Goal: Find specific page/section: Find specific page/section

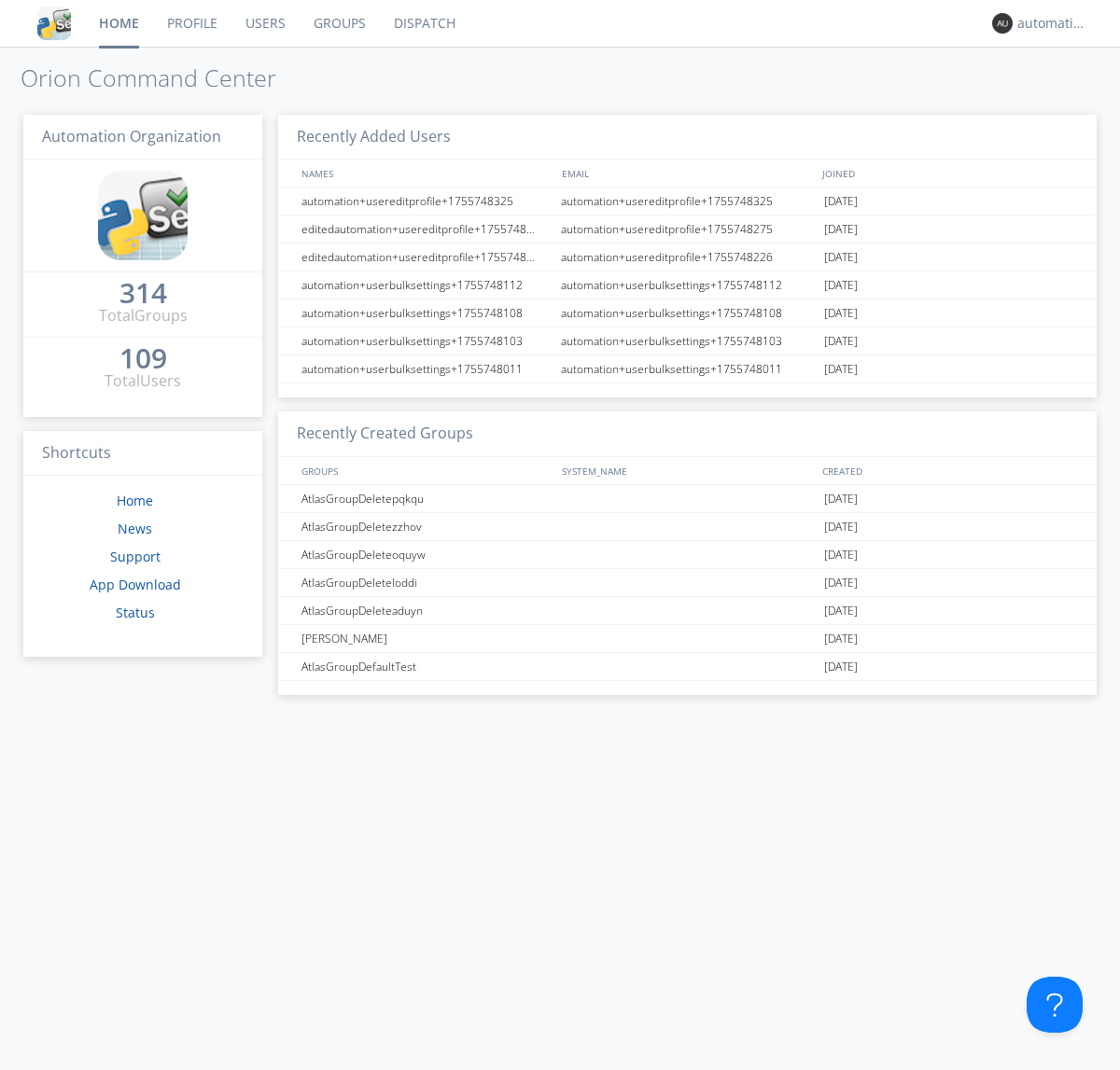
click at [423, 23] on link "Dispatch" at bounding box center [425, 23] width 90 height 47
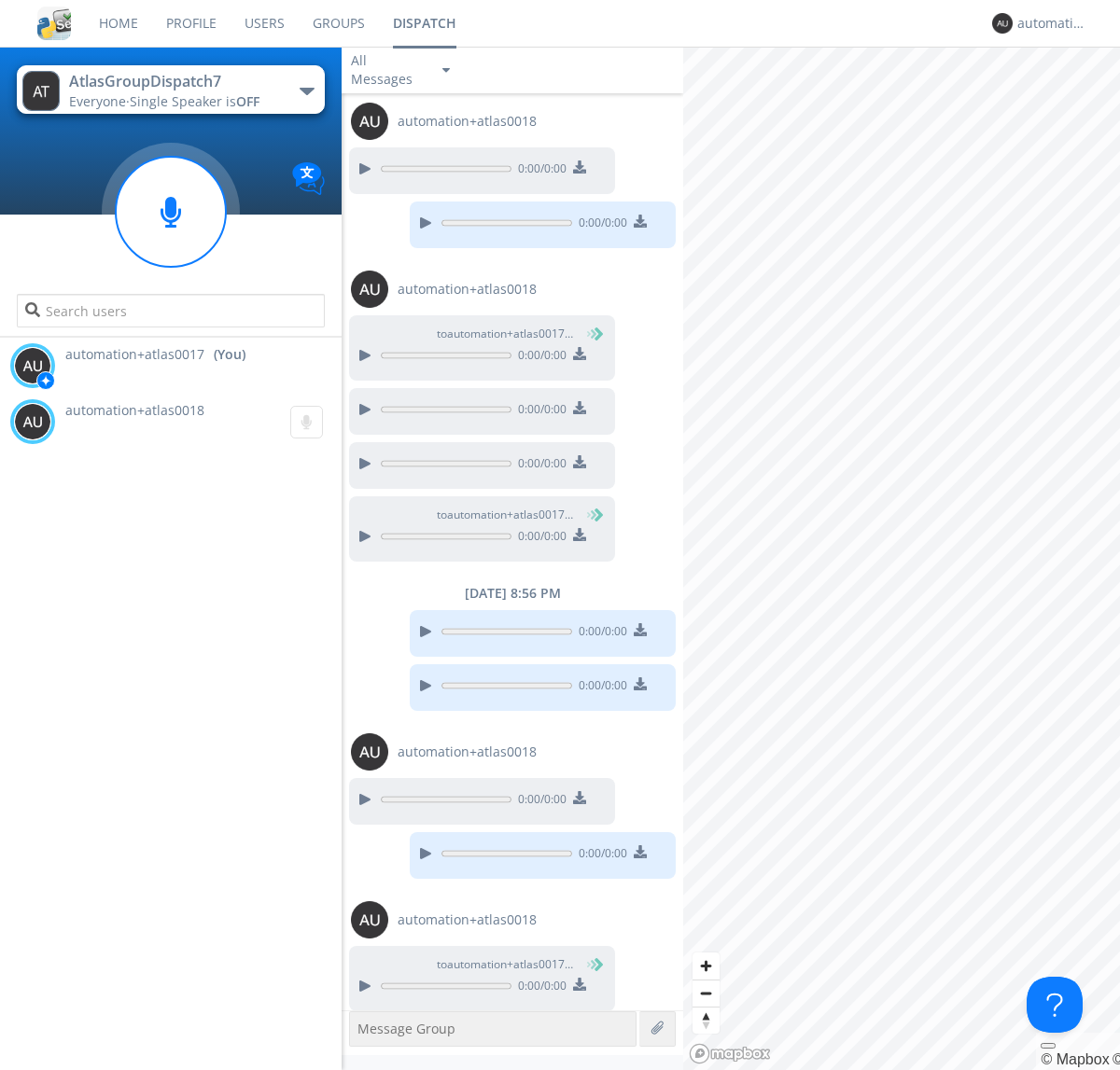
scroll to position [636, 0]
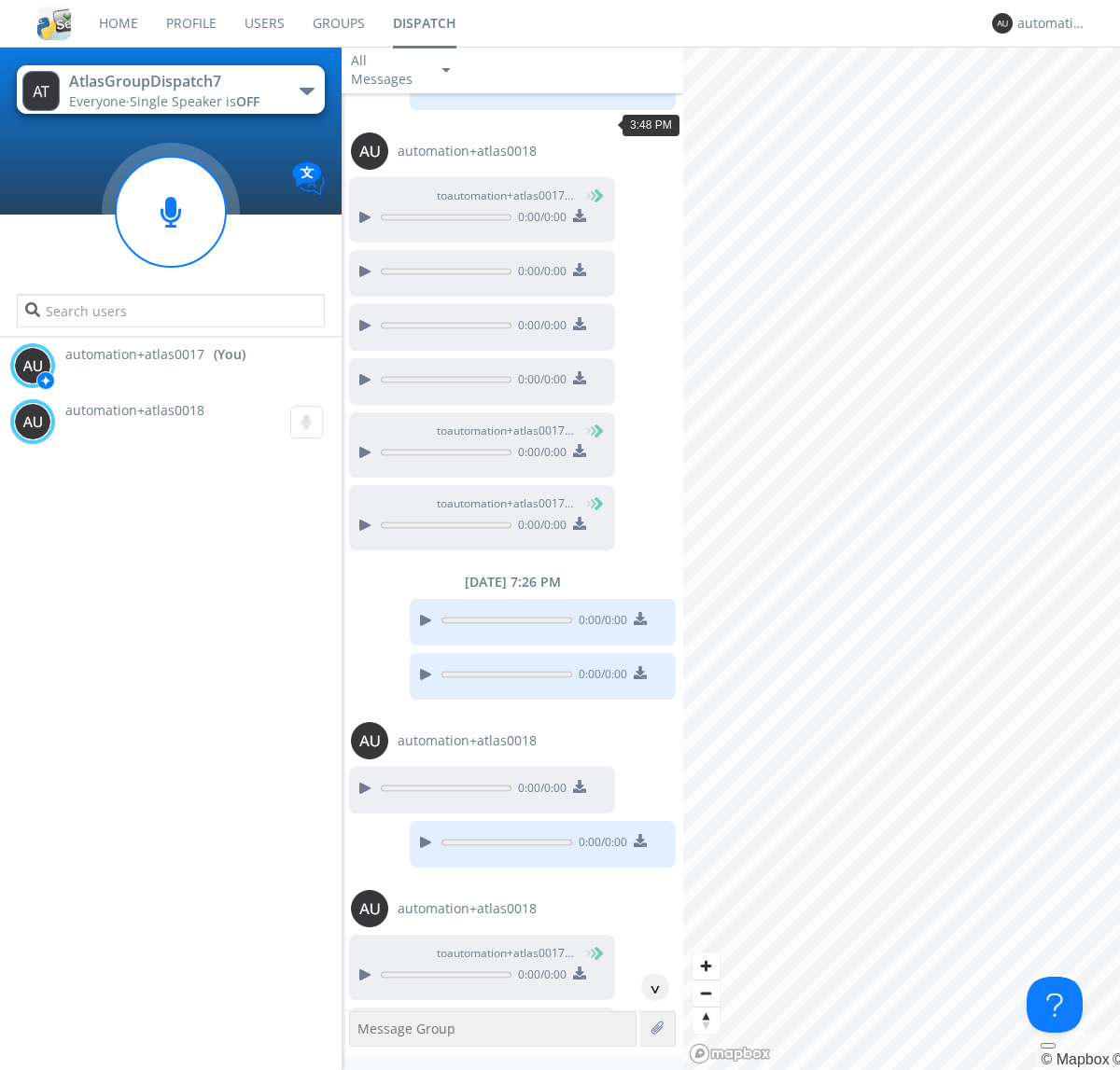
scroll to position [1183, 0]
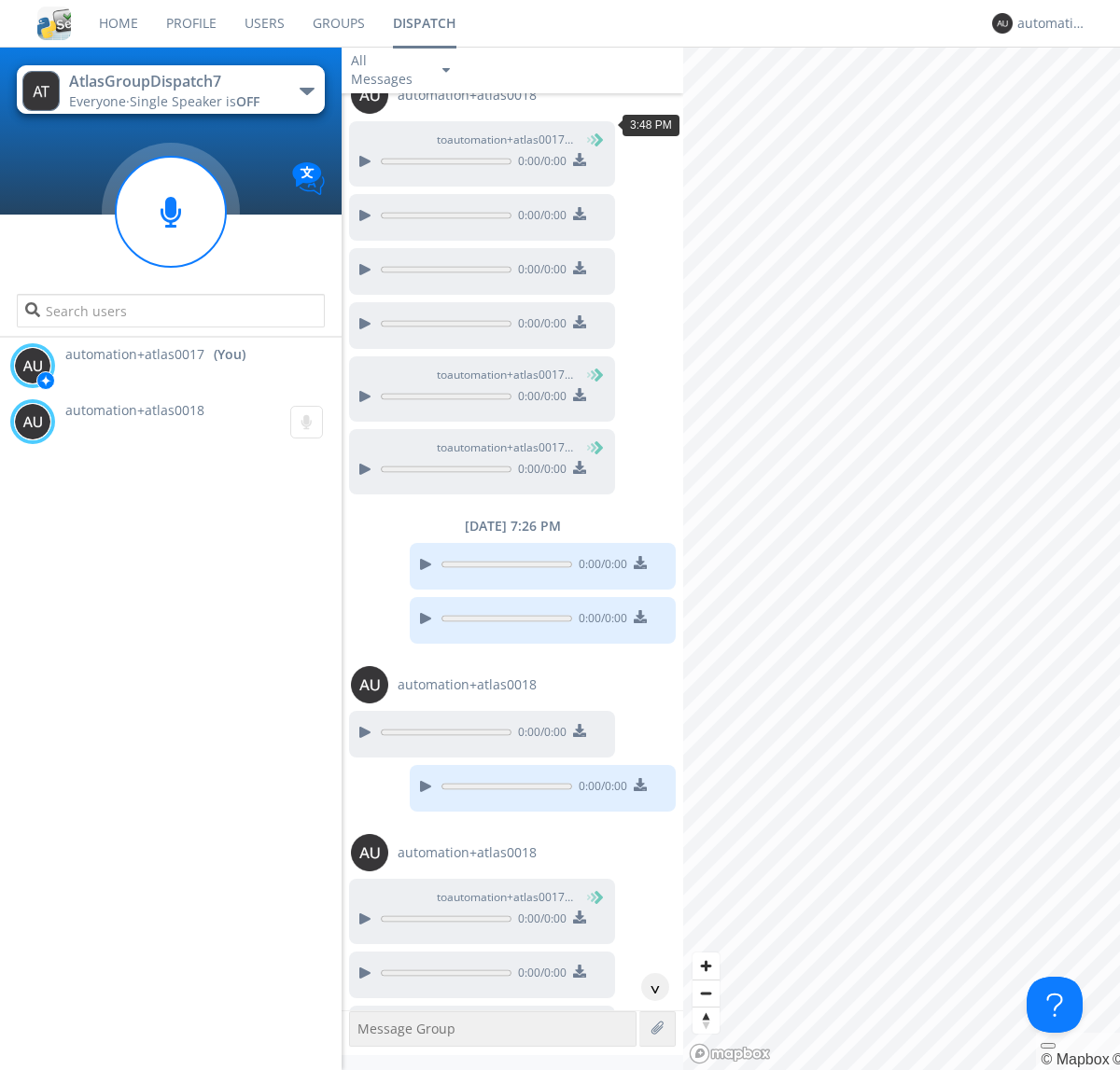
click at [647, 987] on div "^" at bounding box center [655, 987] width 28 height 28
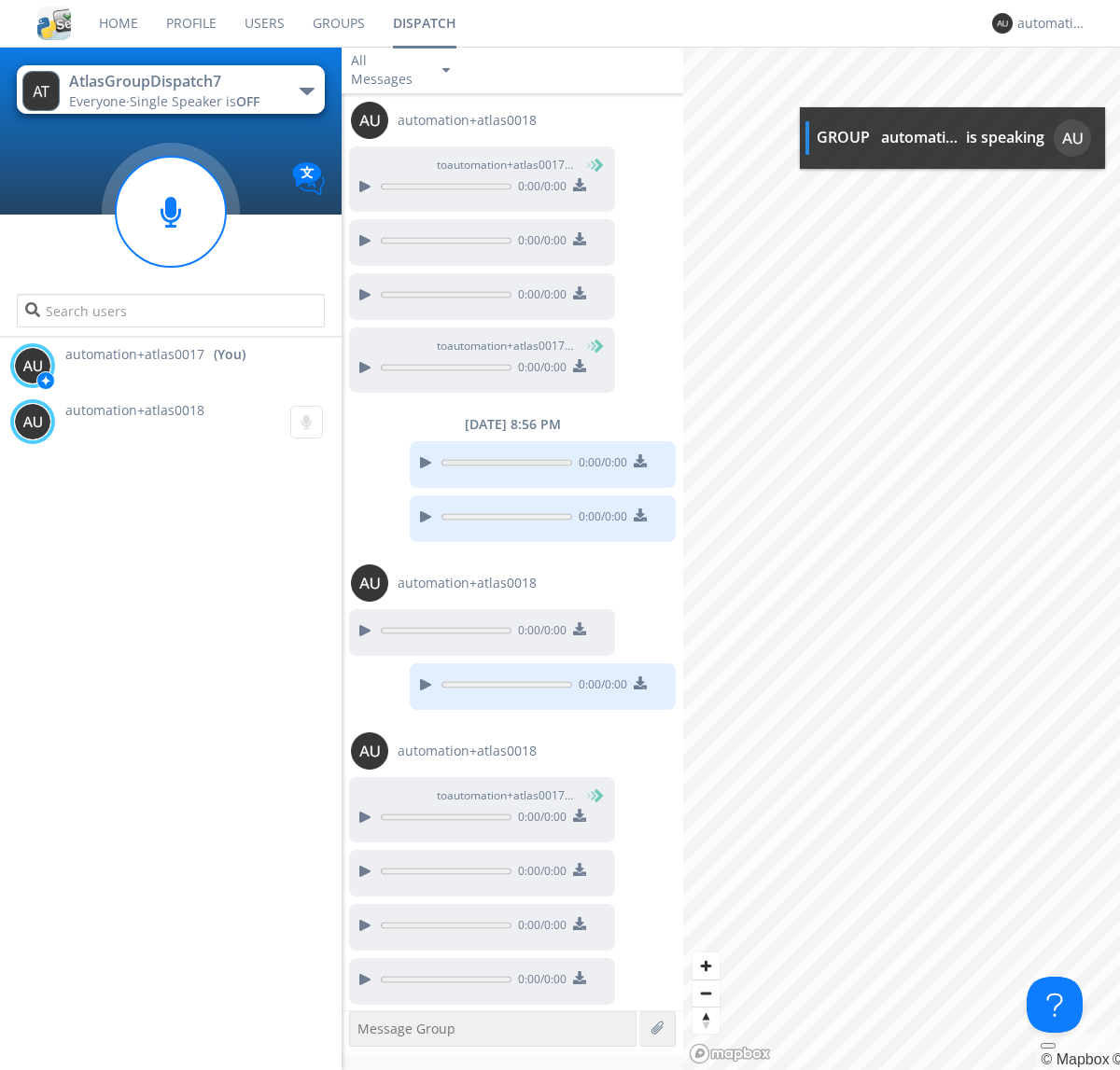
scroll to position [1917, 0]
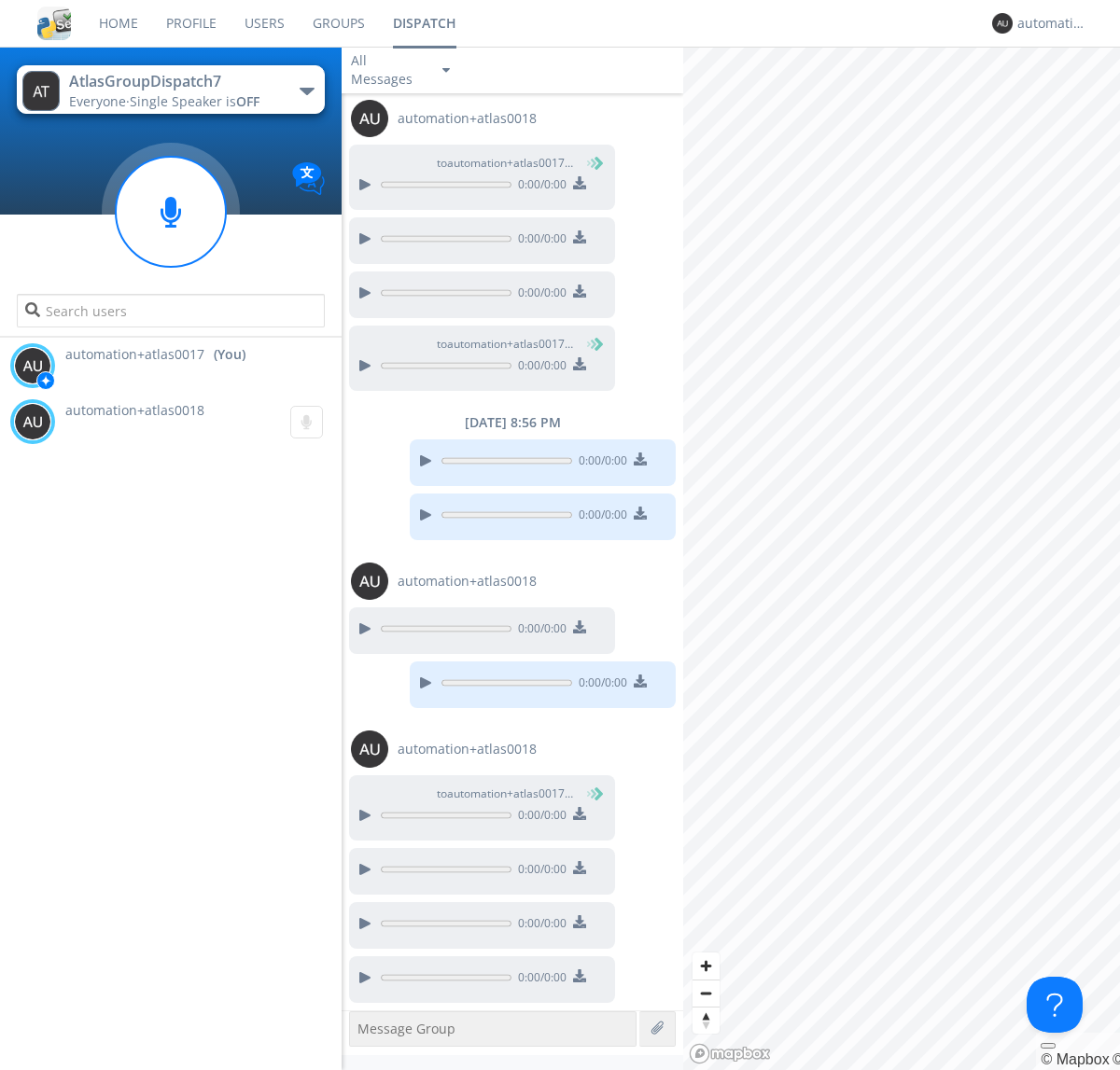
click at [364, 978] on div at bounding box center [363, 977] width 22 height 22
click at [1048, 23] on div "automation+atlas0017" at bounding box center [1053, 22] width 70 height 19
